Goal: Task Accomplishment & Management: Use online tool/utility

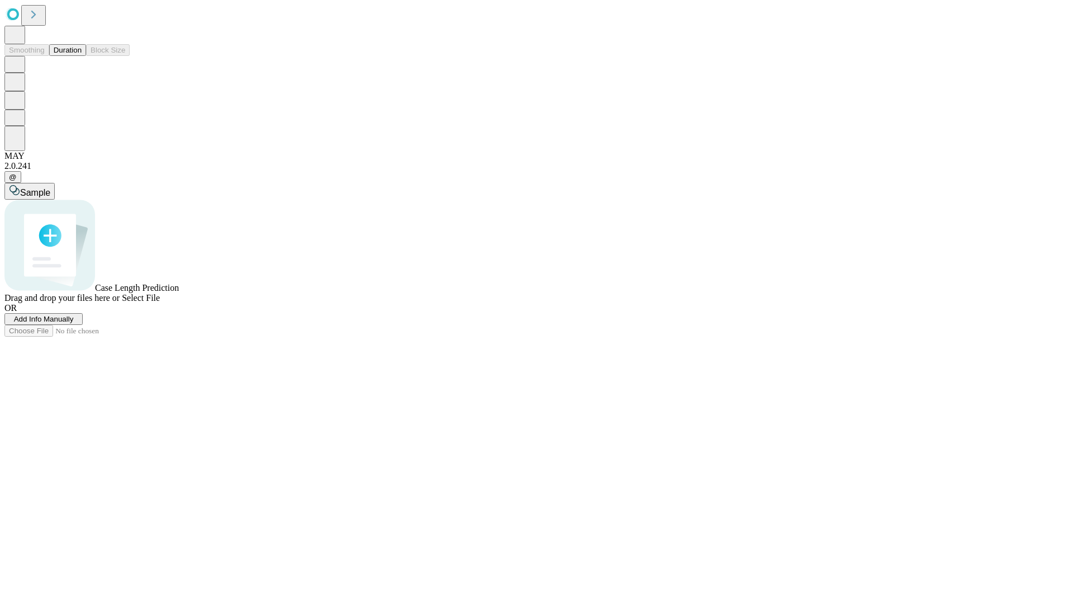
click at [82, 56] on button "Duration" at bounding box center [67, 50] width 37 height 12
click at [74, 323] on span "Add Info Manually" at bounding box center [44, 319] width 60 height 8
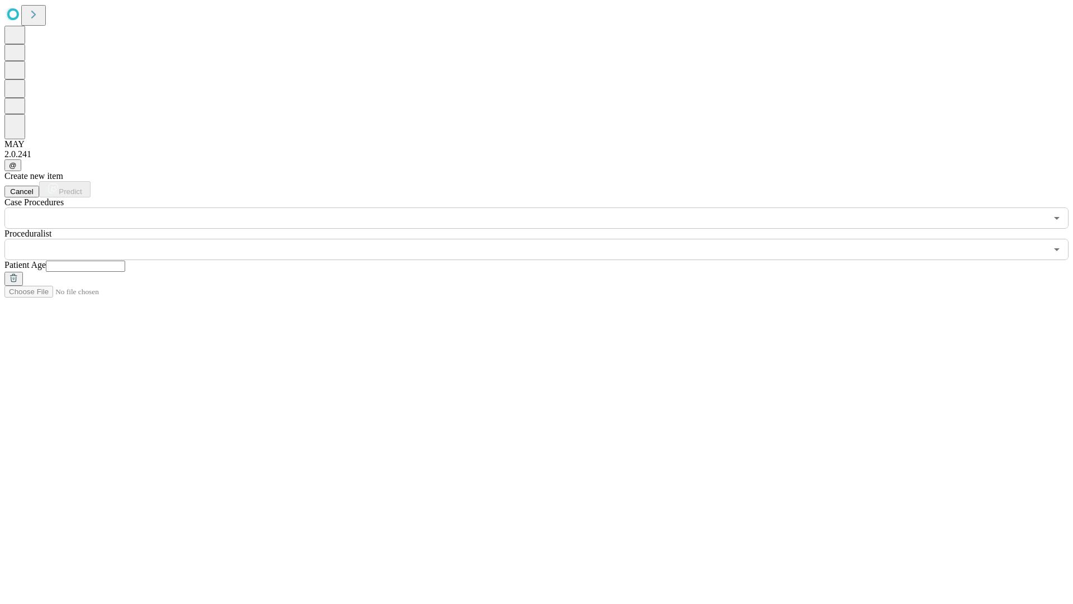
click at [125, 261] on input "text" at bounding box center [85, 266] width 79 height 11
type input "**"
click at [544, 239] on input "text" at bounding box center [525, 249] width 1043 height 21
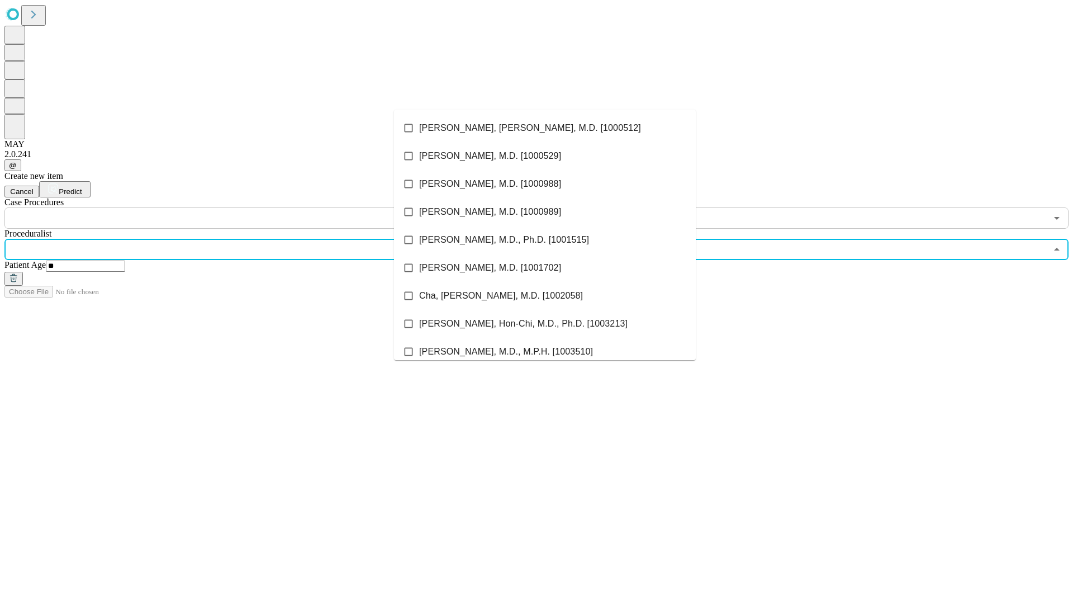
click at [545, 128] on li "[PERSON_NAME], [PERSON_NAME], M.D. [1000512]" at bounding box center [545, 128] width 302 height 28
click at [235, 207] on input "text" at bounding box center [525, 217] width 1043 height 21
